Goal: Task Accomplishment & Management: Manage account settings

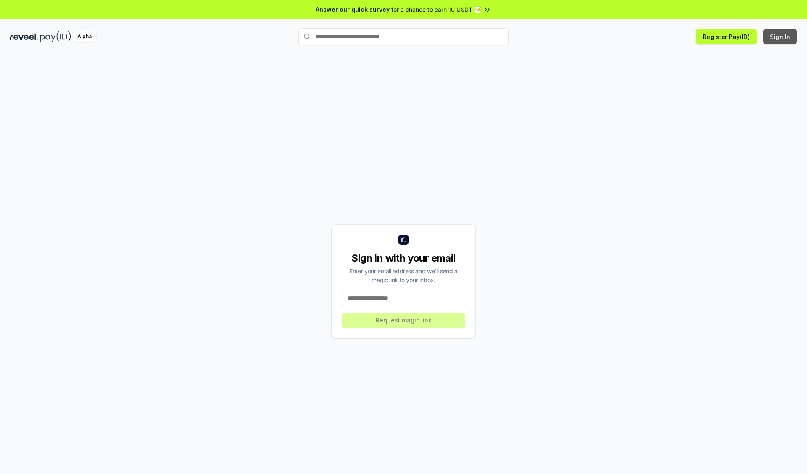
click at [780, 37] on button "Sign In" at bounding box center [780, 36] width 34 height 15
type input "**********"
click at [403, 320] on button "Request magic link" at bounding box center [403, 320] width 123 height 15
